Goal: Task Accomplishment & Management: Complete application form

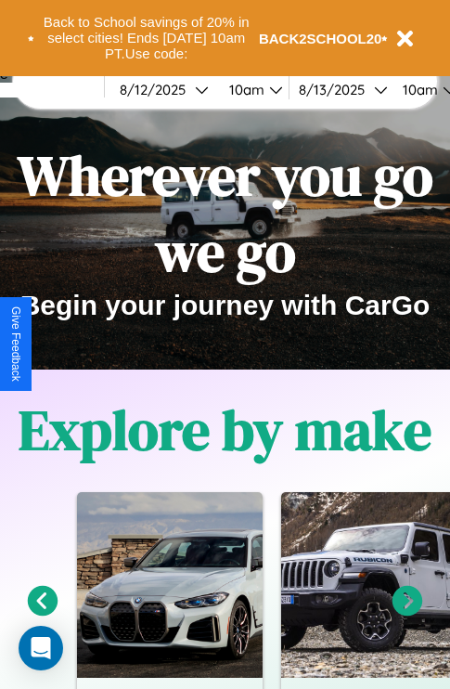
scroll to position [286, 0]
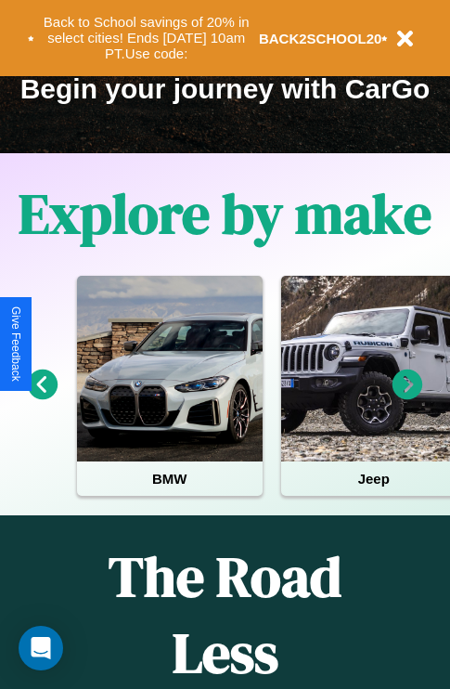
click at [407, 397] on icon at bounding box center [408, 384] width 31 height 31
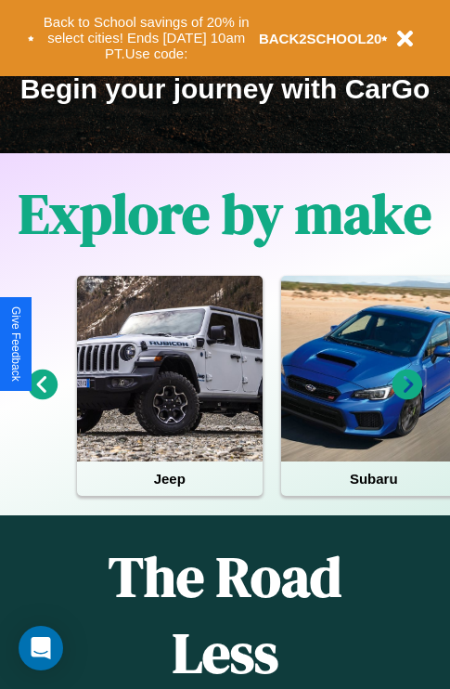
click at [407, 397] on icon at bounding box center [408, 384] width 31 height 31
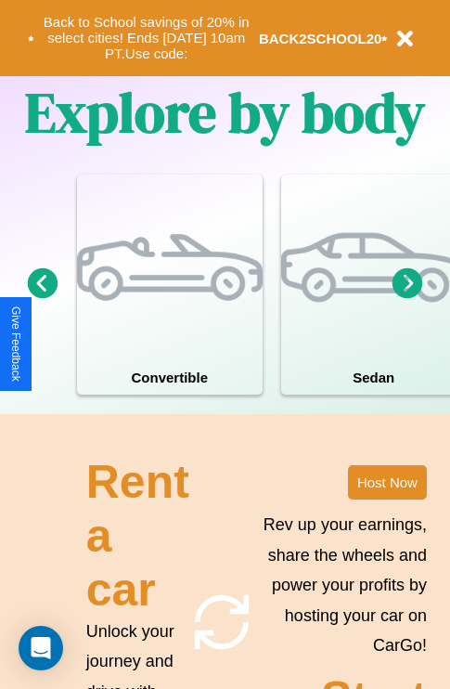
scroll to position [1446, 0]
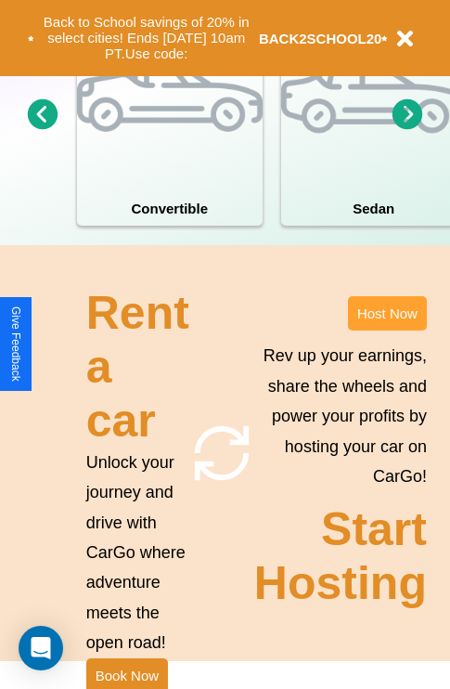
click at [387, 330] on button "Host Now" at bounding box center [387, 313] width 79 height 34
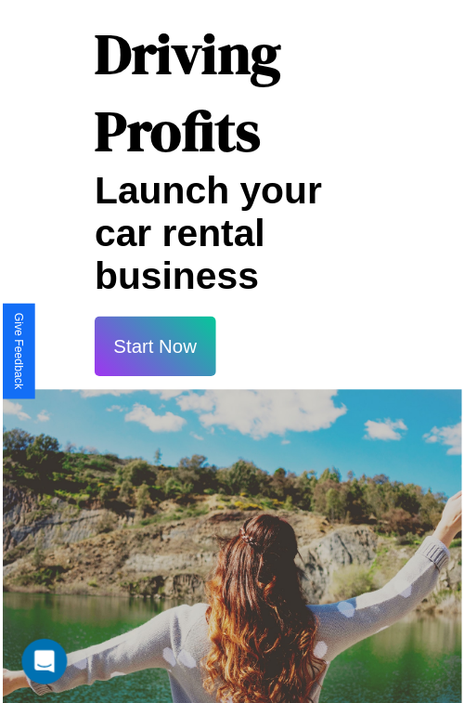
scroll to position [32, 0]
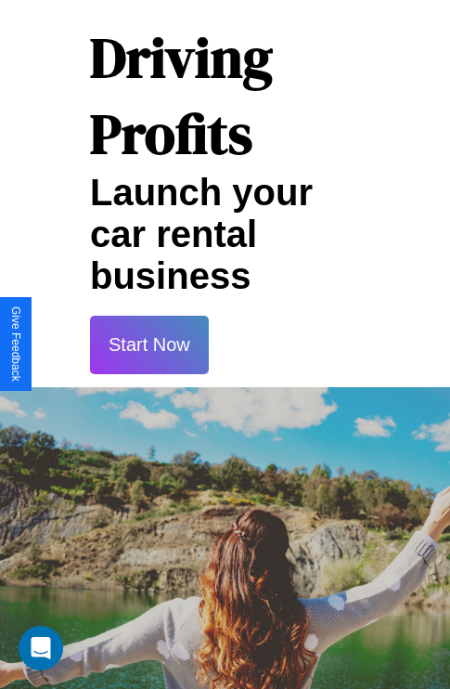
click at [148, 344] on button "Start Now" at bounding box center [149, 345] width 119 height 58
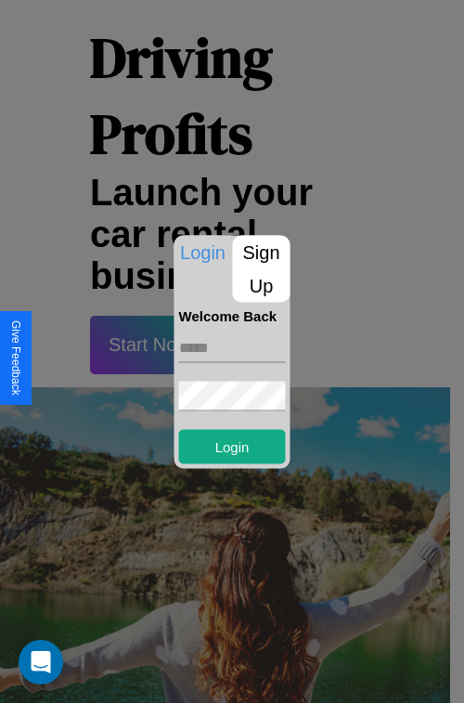
click at [261, 268] on p "Sign Up" at bounding box center [262, 268] width 58 height 67
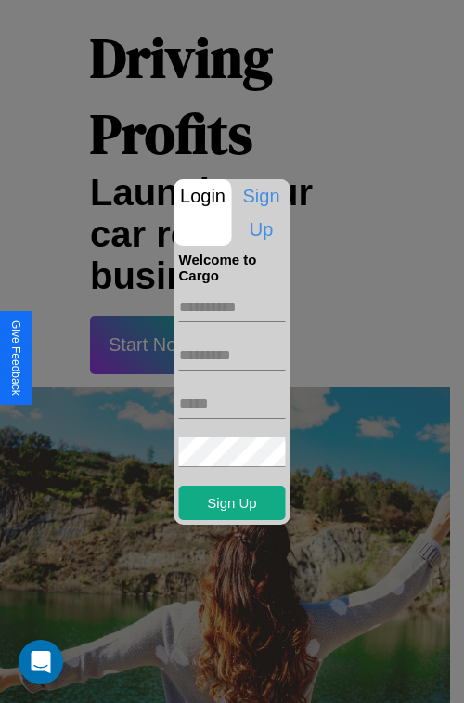
click at [232, 306] on input "text" at bounding box center [232, 307] width 107 height 30
type input "*****"
click at [232, 355] on input "text" at bounding box center [232, 356] width 107 height 30
type input "*****"
click at [232, 403] on input "text" at bounding box center [232, 404] width 107 height 30
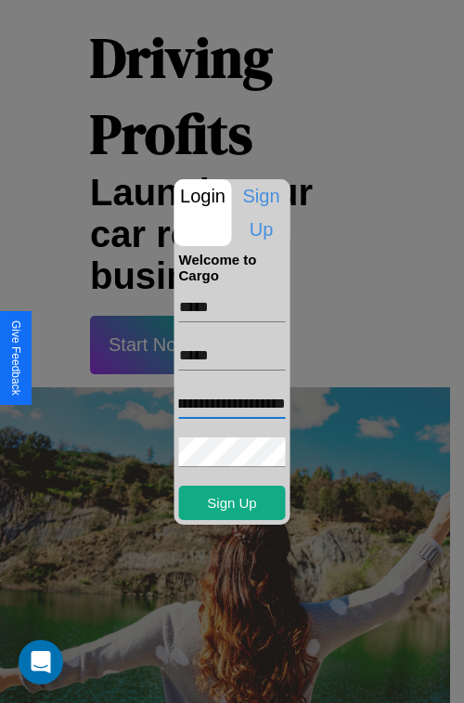
scroll to position [0, 72]
type input "**********"
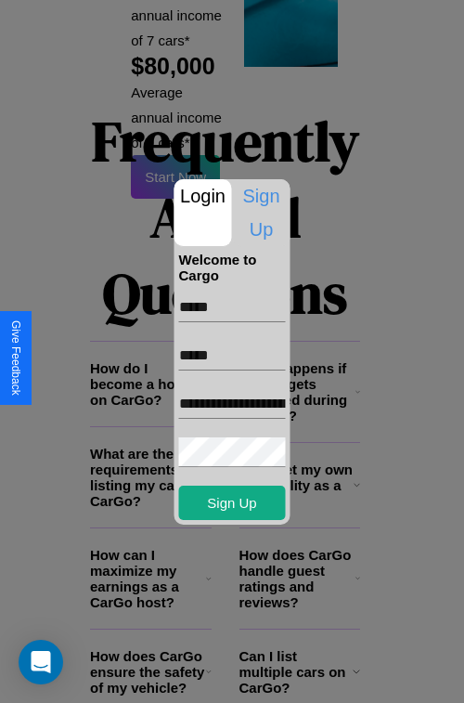
click at [239, 677] on div at bounding box center [232, 351] width 464 height 703
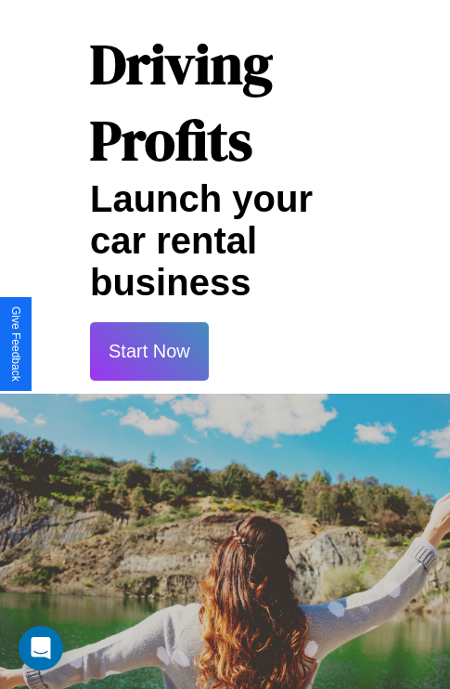
click at [148, 351] on button "Start Now" at bounding box center [149, 351] width 119 height 58
